Goal: Information Seeking & Learning: Learn about a topic

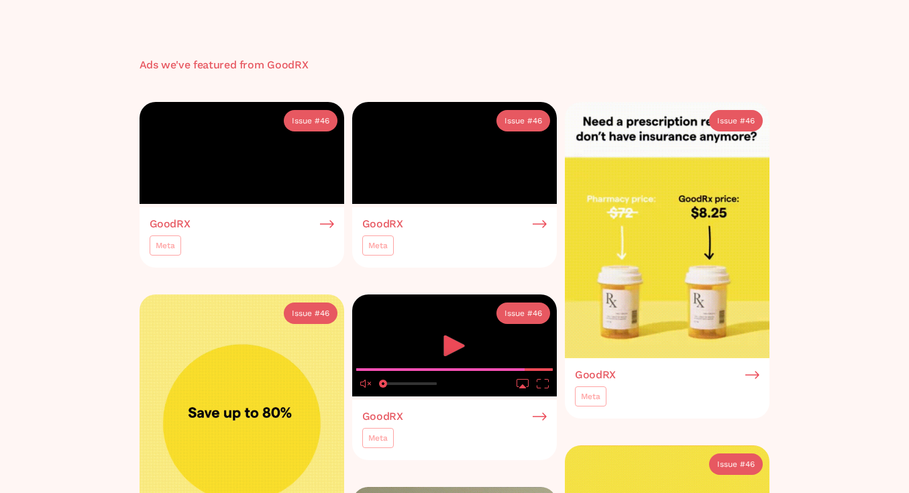
scroll to position [437, 0]
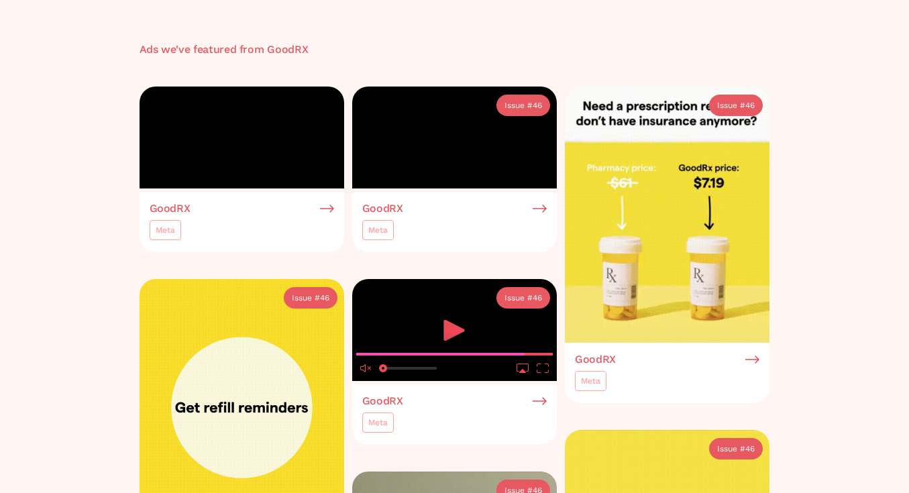
click at [323, 100] on div "46" at bounding box center [324, 105] width 9 height 13
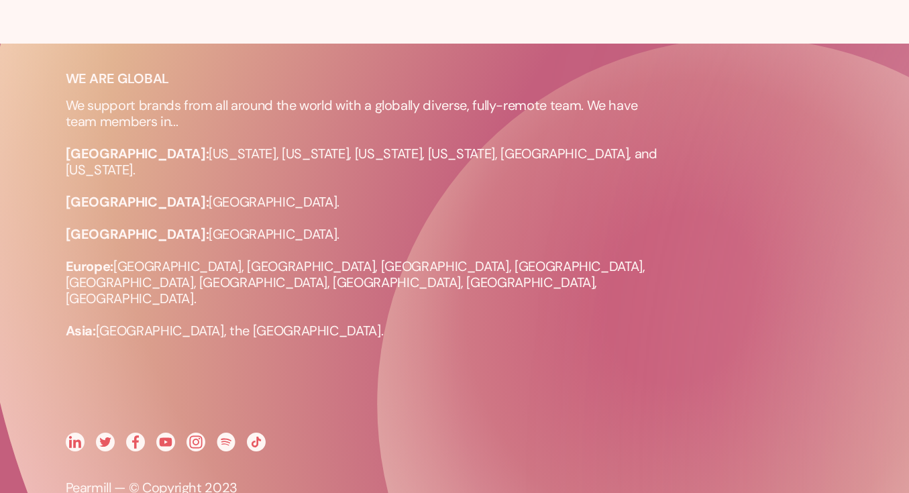
scroll to position [2514, 0]
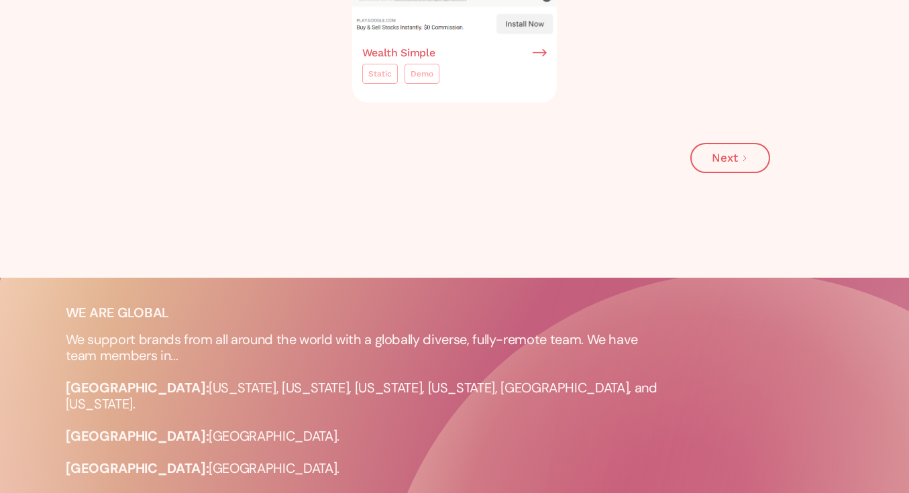
scroll to position [553, 0]
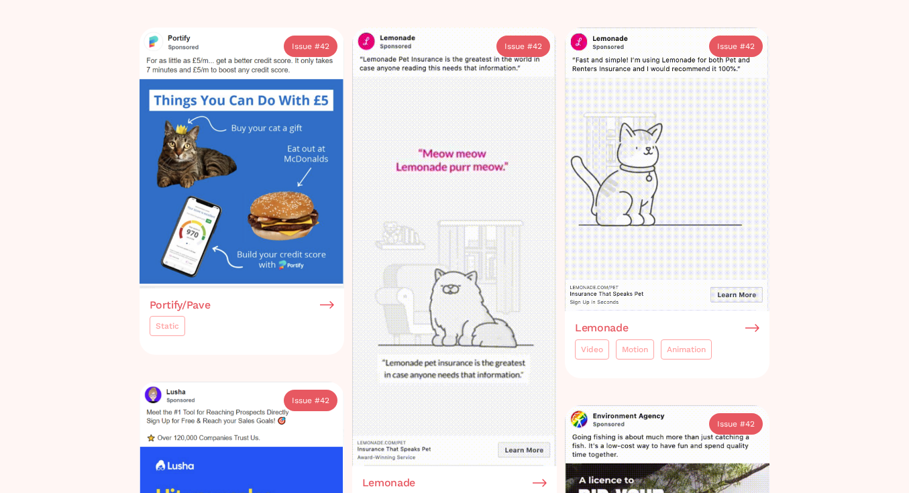
scroll to position [299, 0]
